Goal: Task Accomplishment & Management: Use online tool/utility

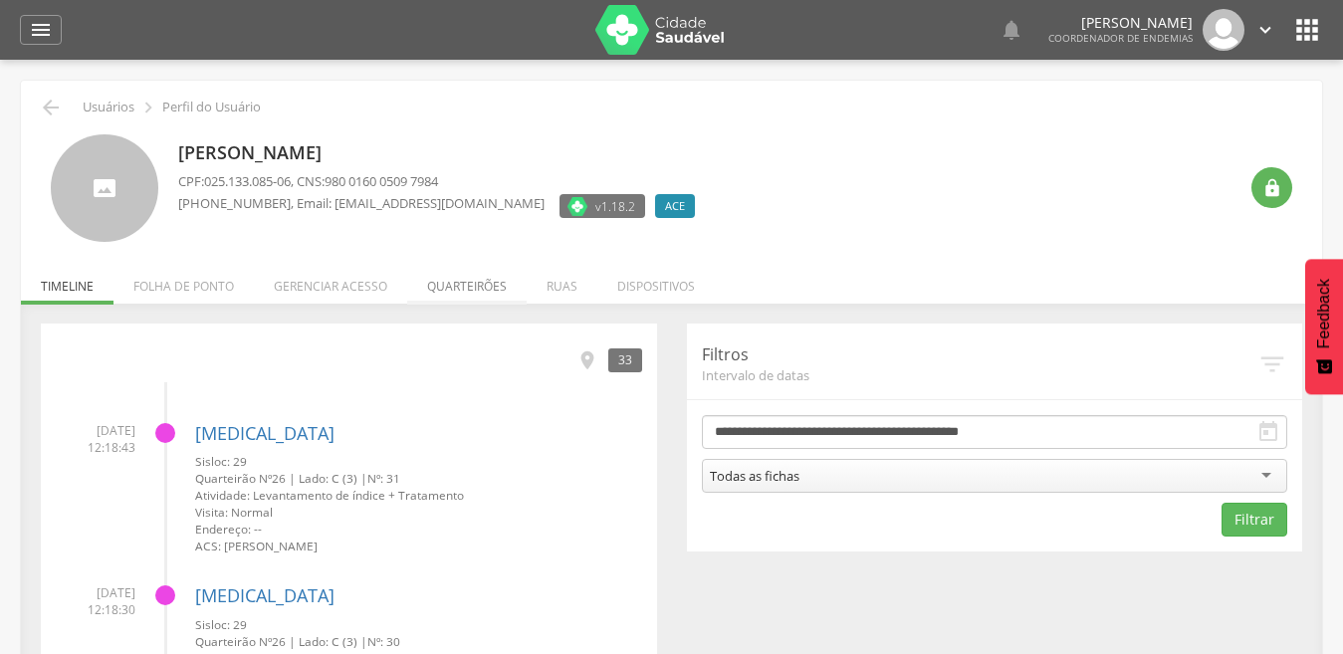
click at [449, 288] on li "Quarteirões" at bounding box center [466, 281] width 119 height 47
click at [449, 288] on ul "Início Produtividade Timeline Folha de ponto Remapeamento Gerenciar acesso Quar…" at bounding box center [671, 286] width 1301 height 17
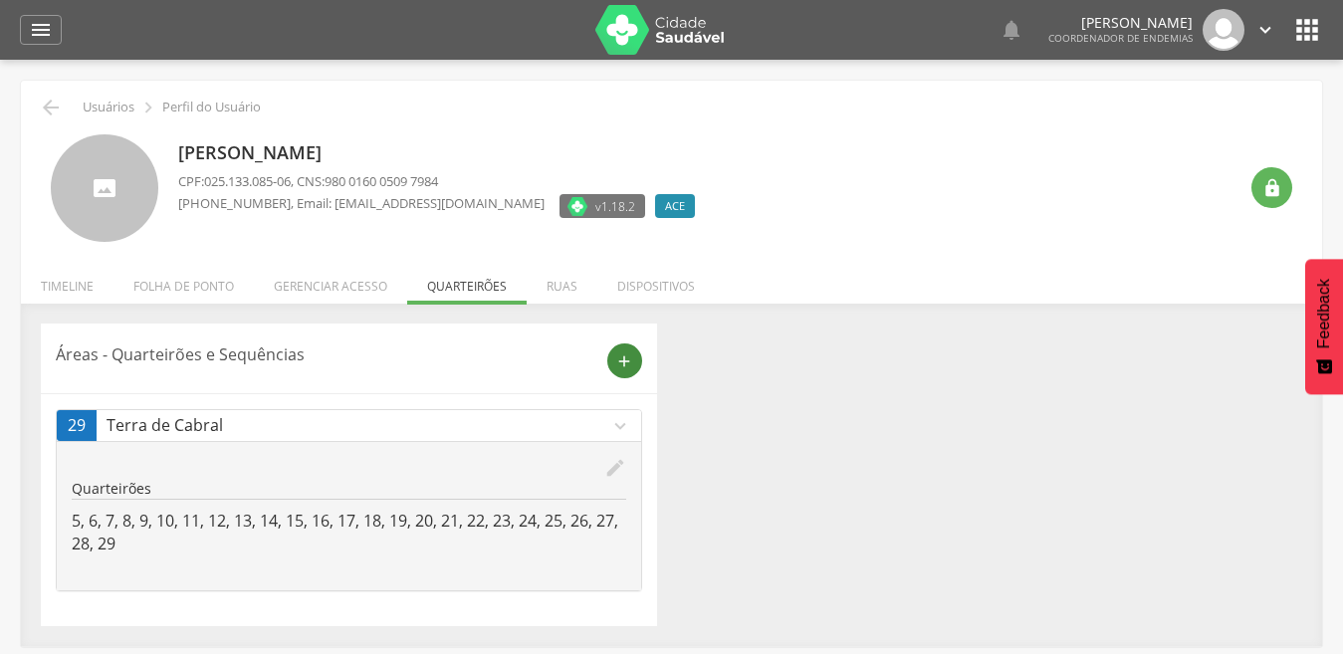
click at [617, 359] on icon "add" at bounding box center [624, 361] width 18 height 18
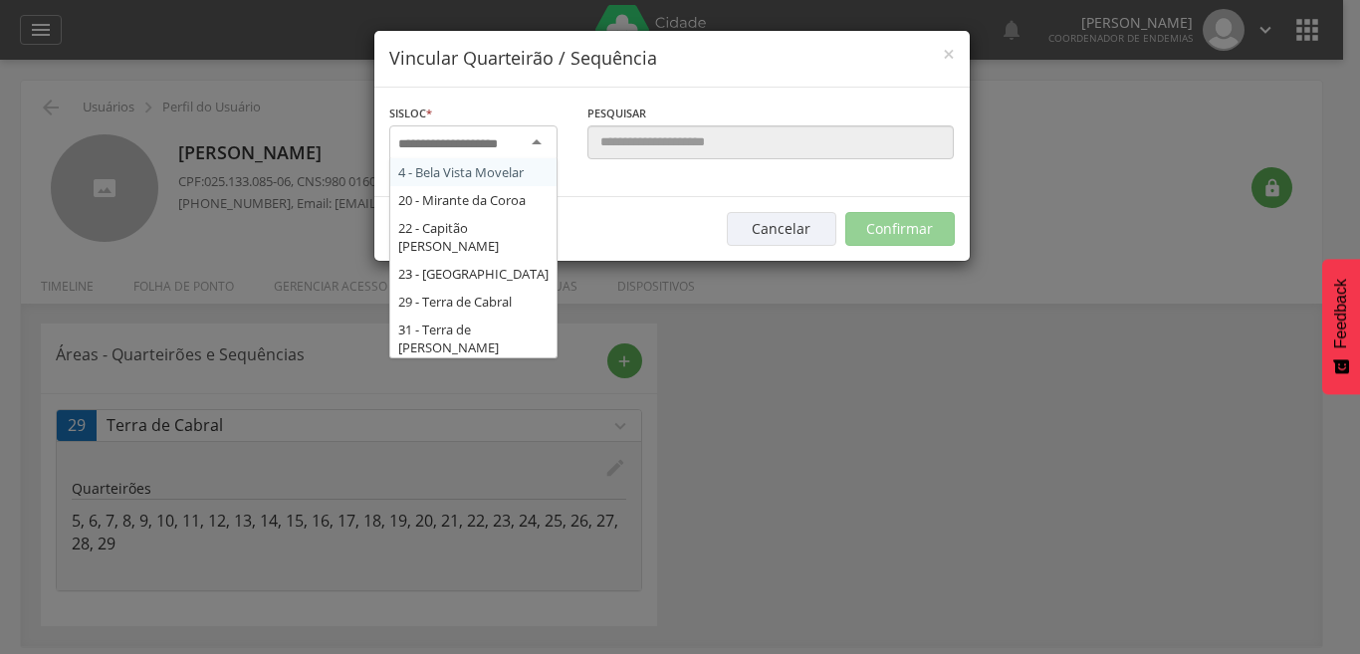
click at [510, 136] on input "select-one" at bounding box center [460, 144] width 125 height 18
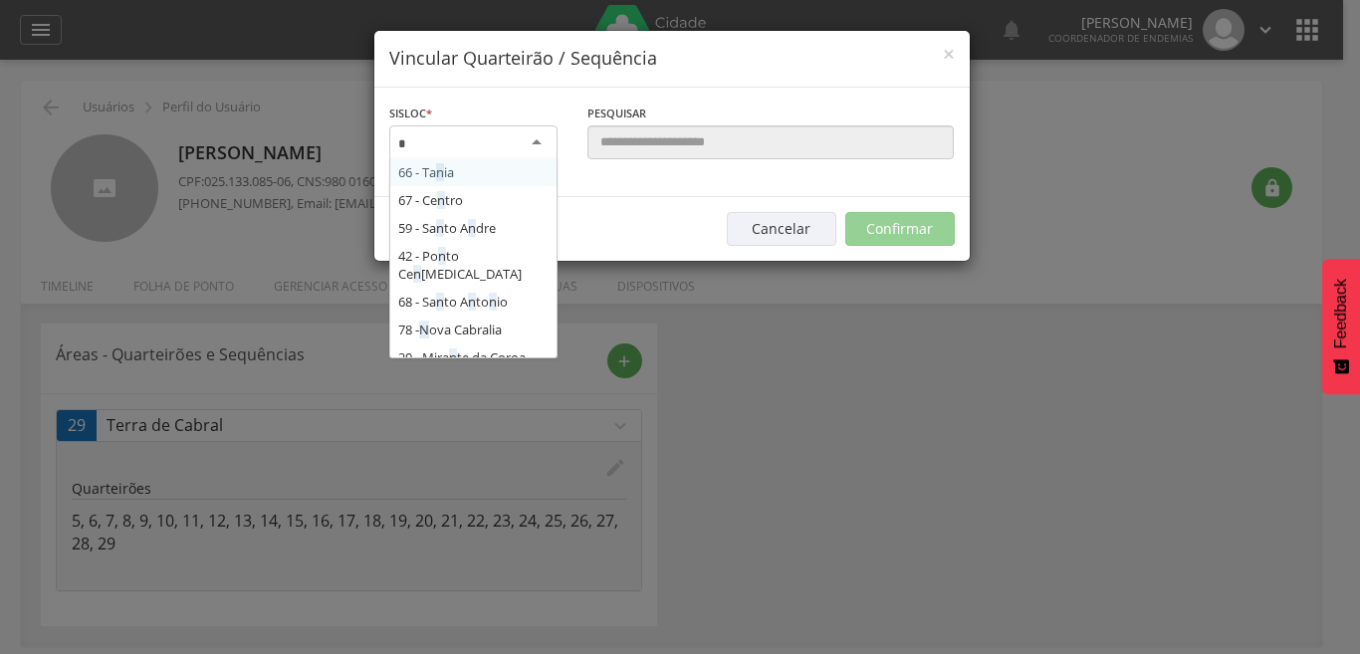
type input "**"
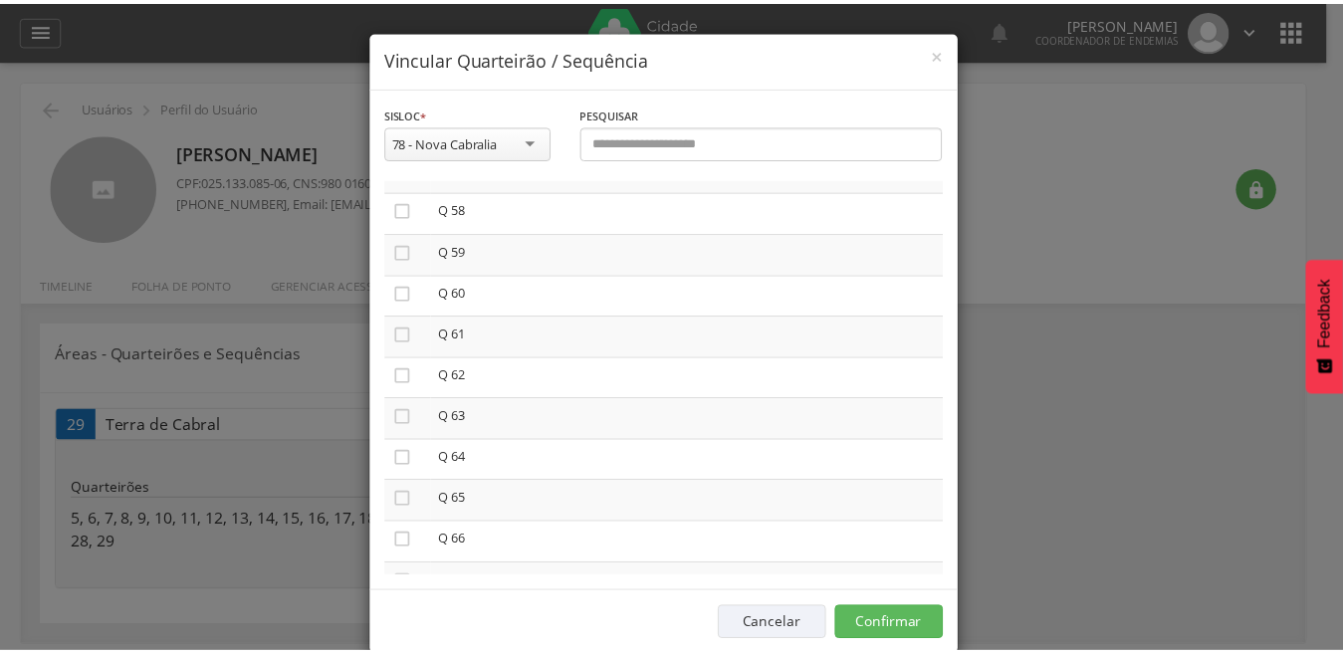
scroll to position [2369, 0]
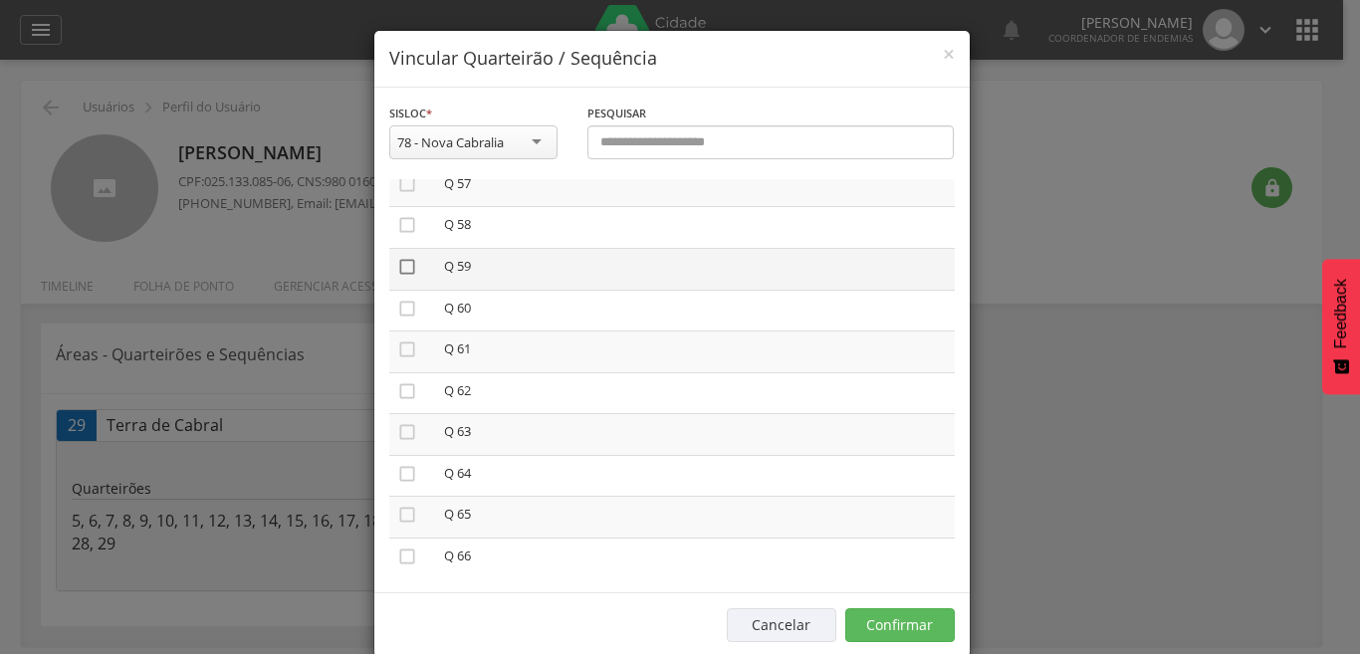
click at [398, 262] on icon "" at bounding box center [407, 267] width 20 height 20
click at [889, 625] on button "Confirmar" at bounding box center [900, 625] width 110 height 34
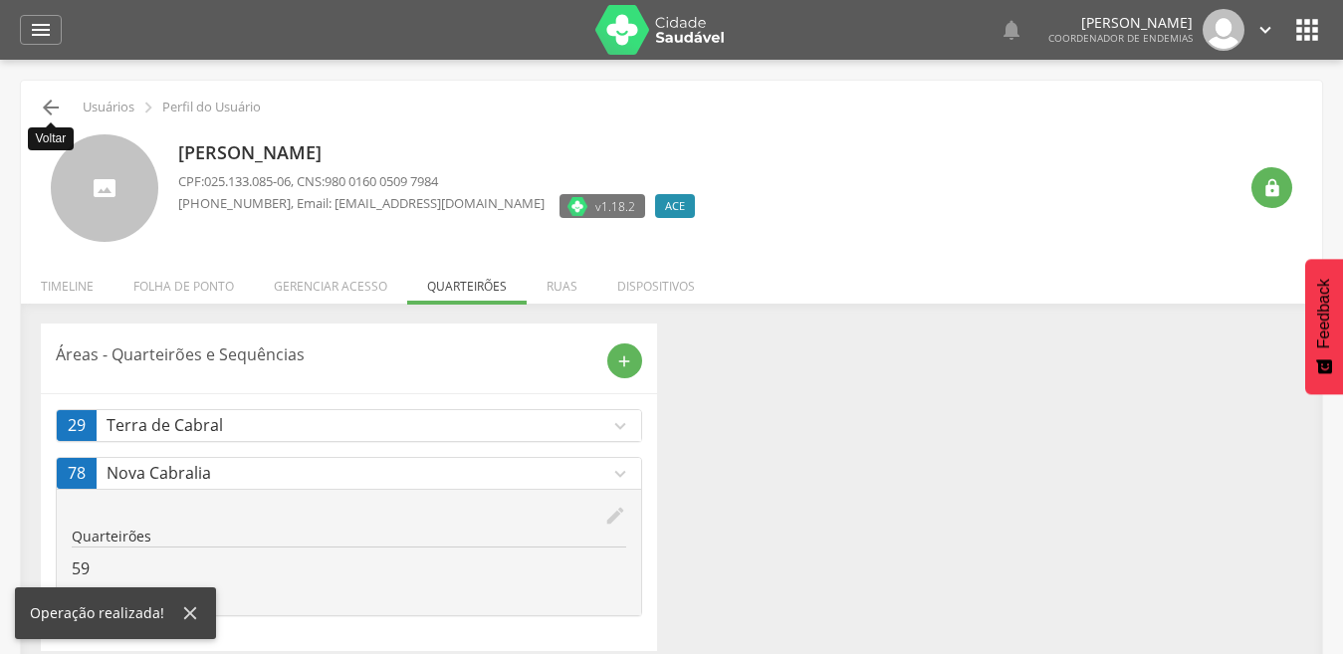
click at [48, 100] on icon "" at bounding box center [51, 108] width 24 height 24
